Goal: Navigation & Orientation: Find specific page/section

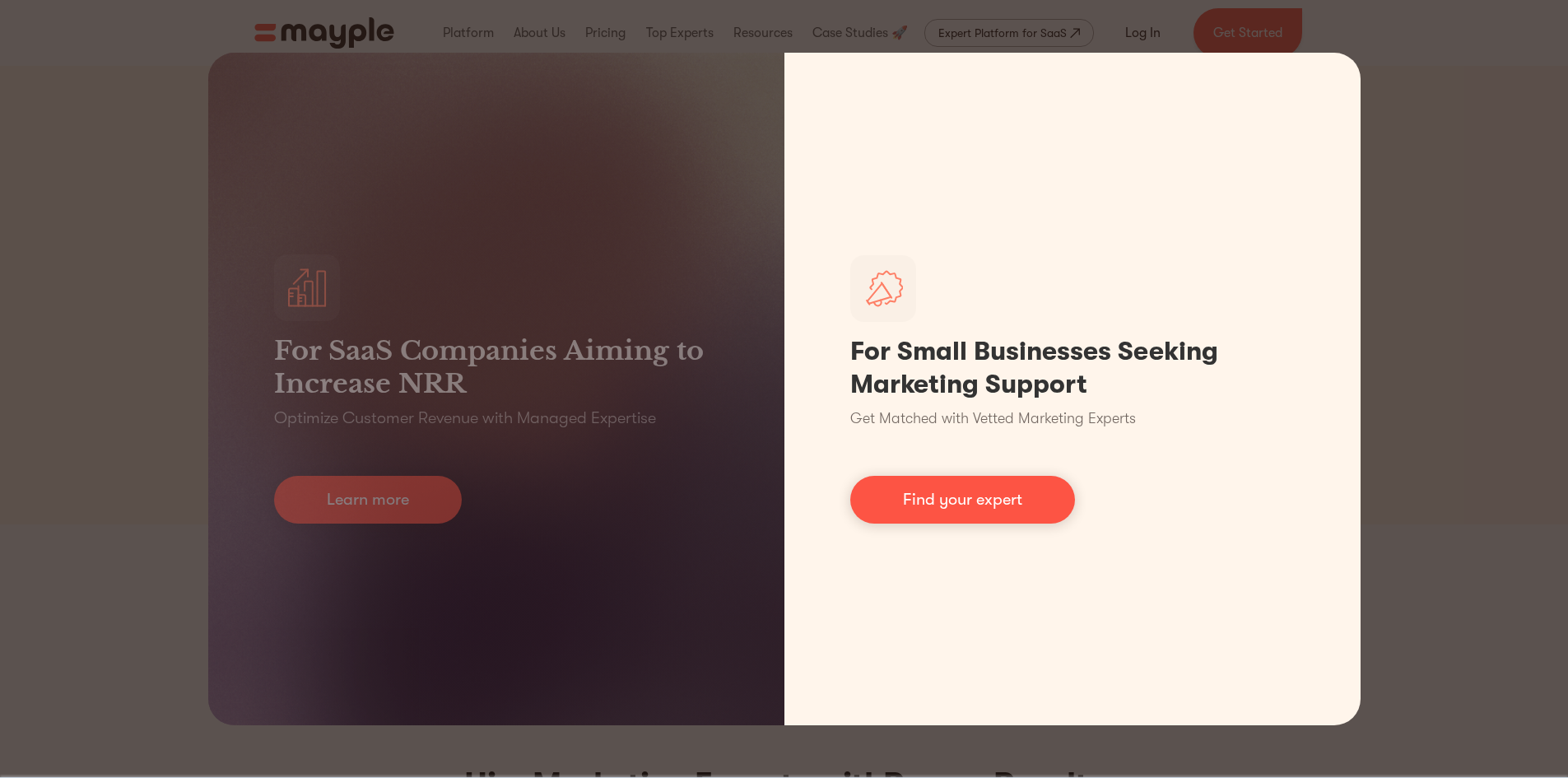
click at [1062, 223] on div "For Small Businesses Seeking Marketing Support Get Matched with Vetted Marketin…" at bounding box center [1072, 389] width 576 height 673
click at [968, 491] on link "Find your expert" at bounding box center [963, 500] width 224 height 47
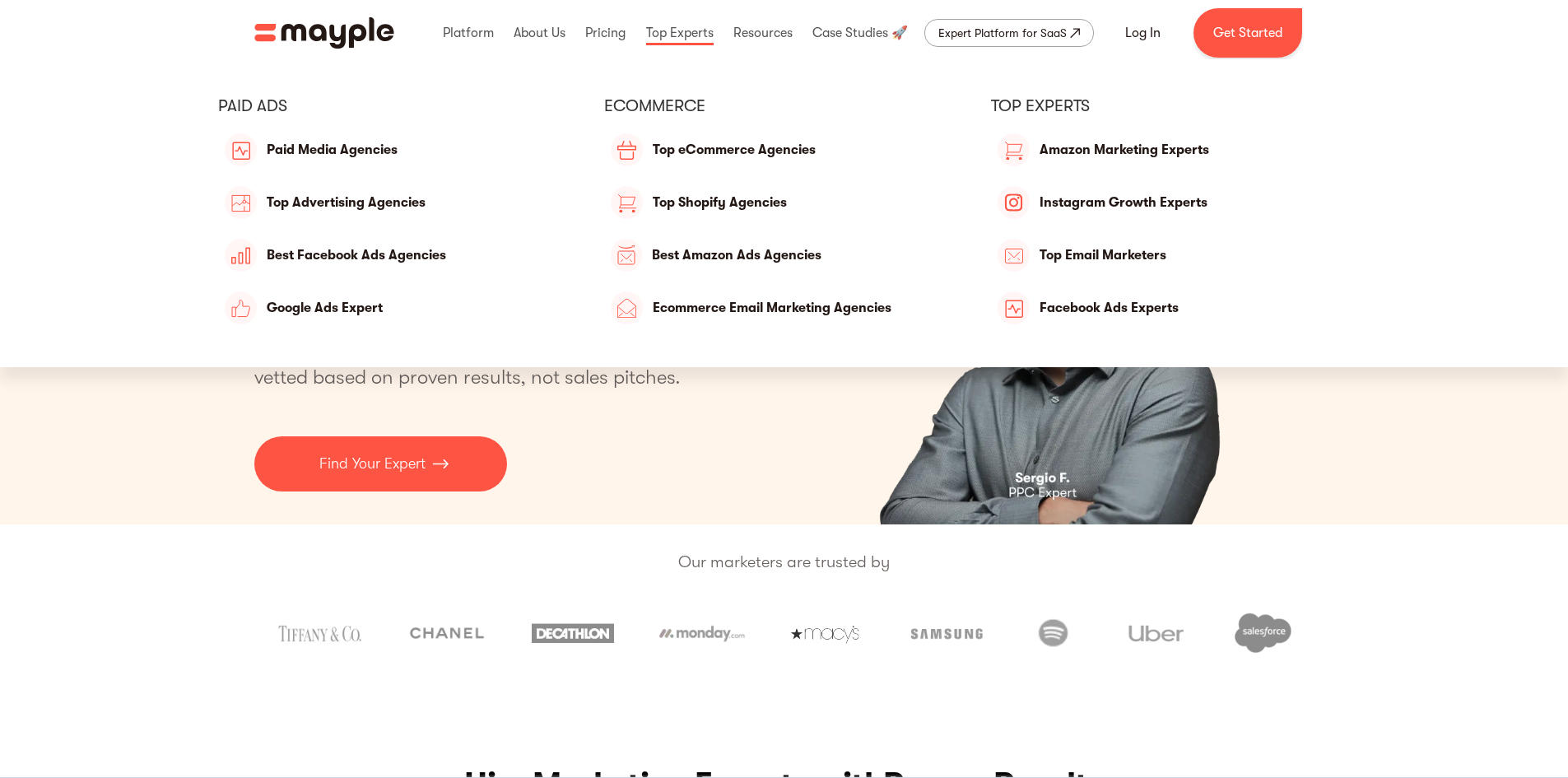
click at [653, 36] on link at bounding box center [679, 33] width 76 height 53
